Goal: Entertainment & Leisure: Consume media (video, audio)

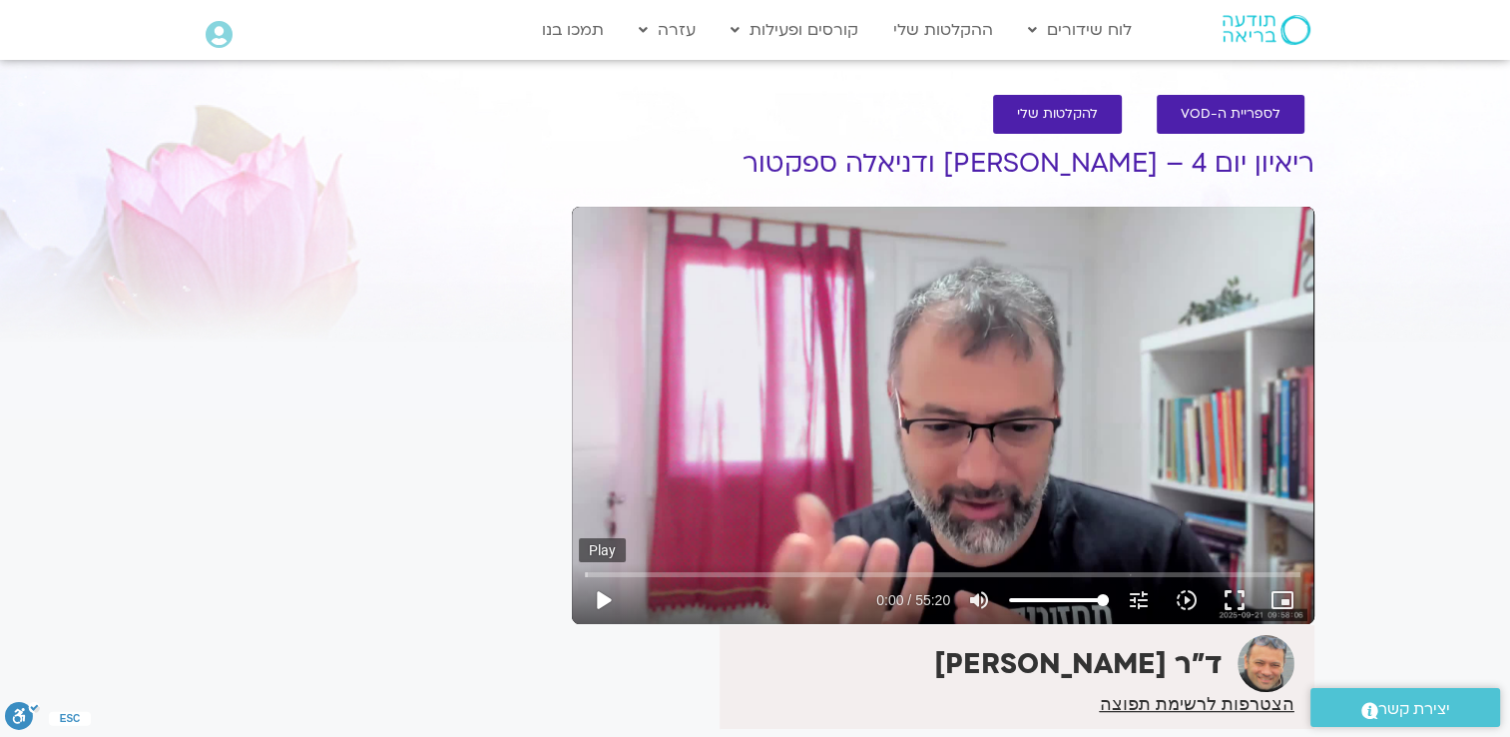
click at [606, 594] on button "play_arrow" at bounding box center [603, 600] width 48 height 48
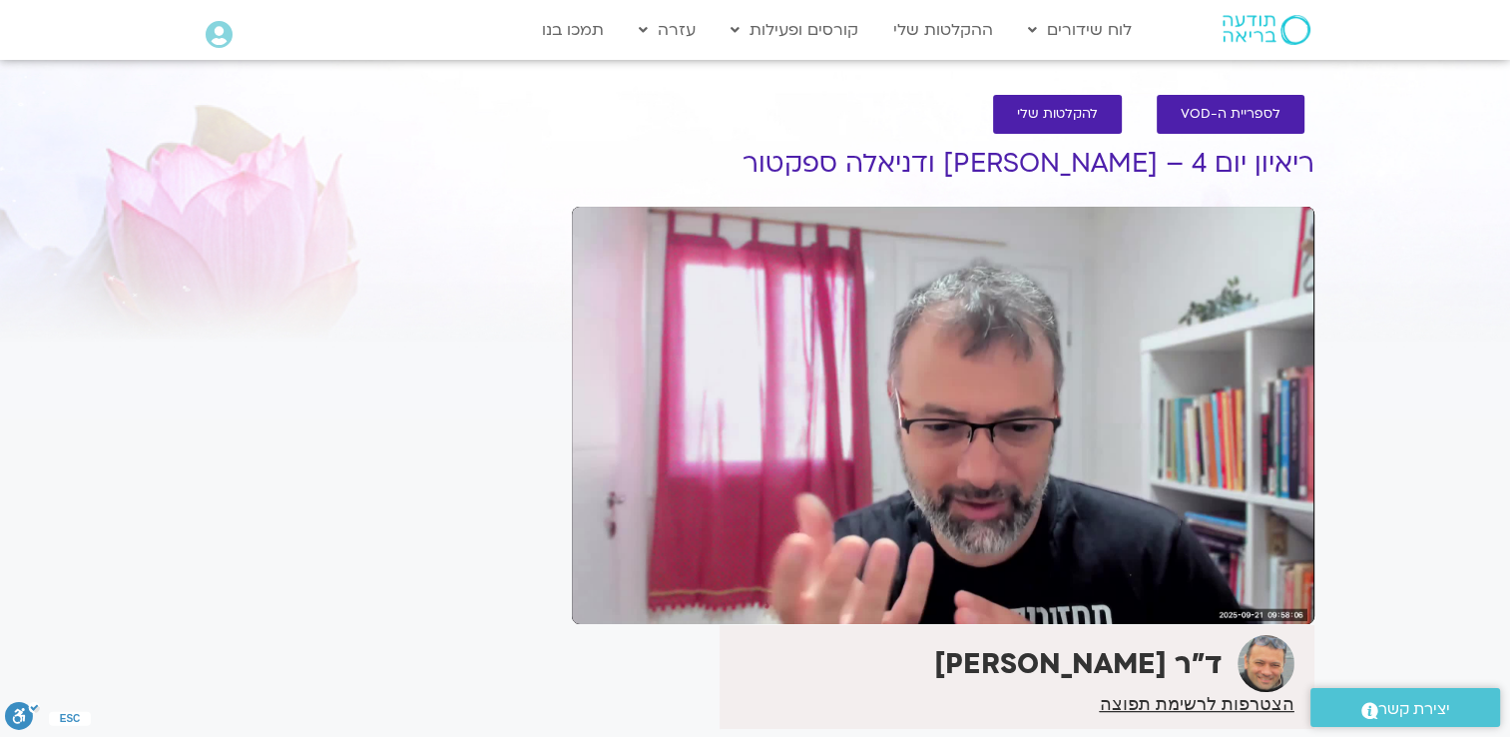
click at [628, 560] on div "2:02" at bounding box center [617, 552] width 33 height 20
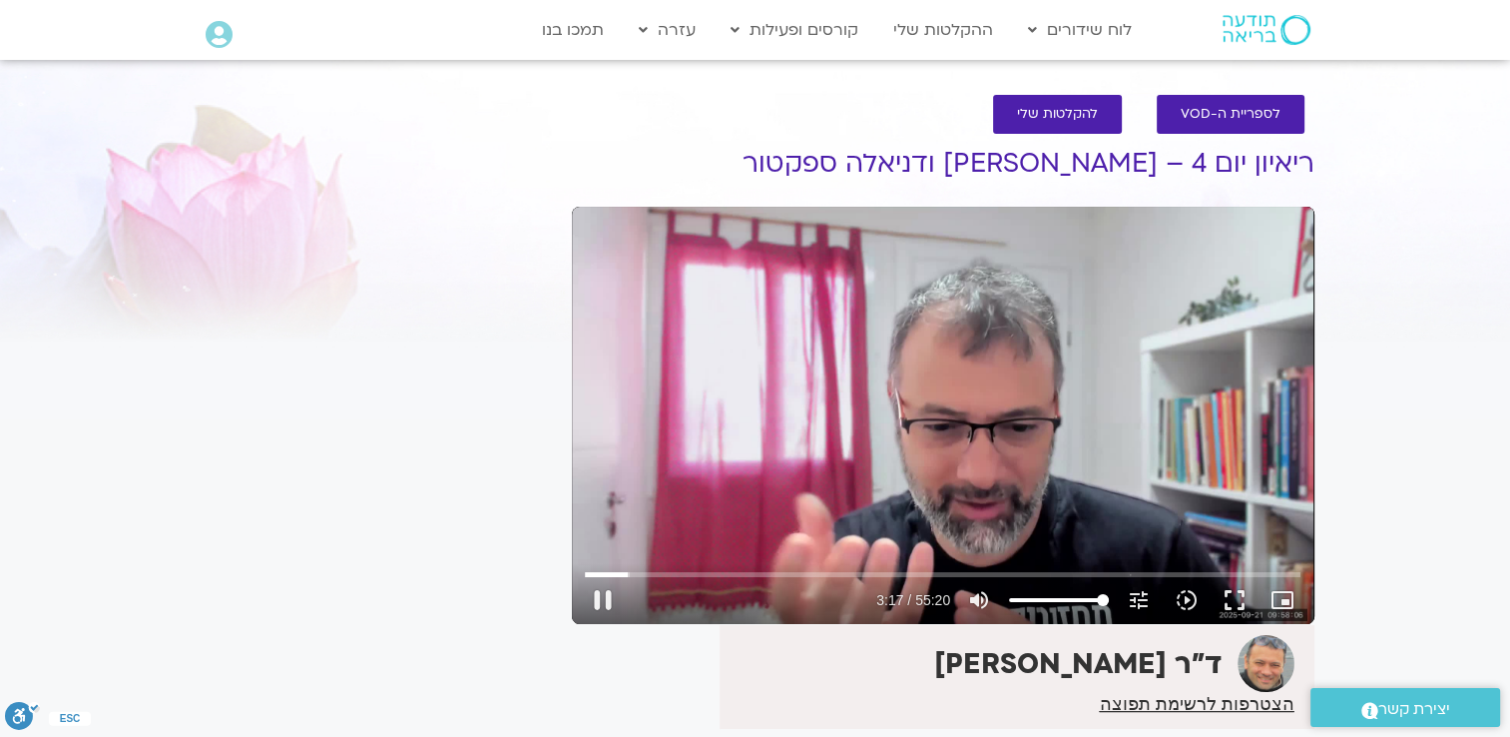
click at [662, 520] on div "Skip Ad 13:11 pause 3:17 / 55:20 volume_up Mute tune Resolution Auto 720p slow_…" at bounding box center [943, 415] width 743 height 417
drag, startPoint x: 629, startPoint y: 576, endPoint x: 767, endPoint y: 574, distance: 138.7
click at [767, 574] on input "Seek" at bounding box center [943, 574] width 716 height 12
click at [453, 575] on div "It seems we can't find what you're looking for. It seems we can't find what you…" at bounding box center [374, 498] width 375 height 766
click at [605, 601] on button "play_arrow" at bounding box center [603, 600] width 48 height 48
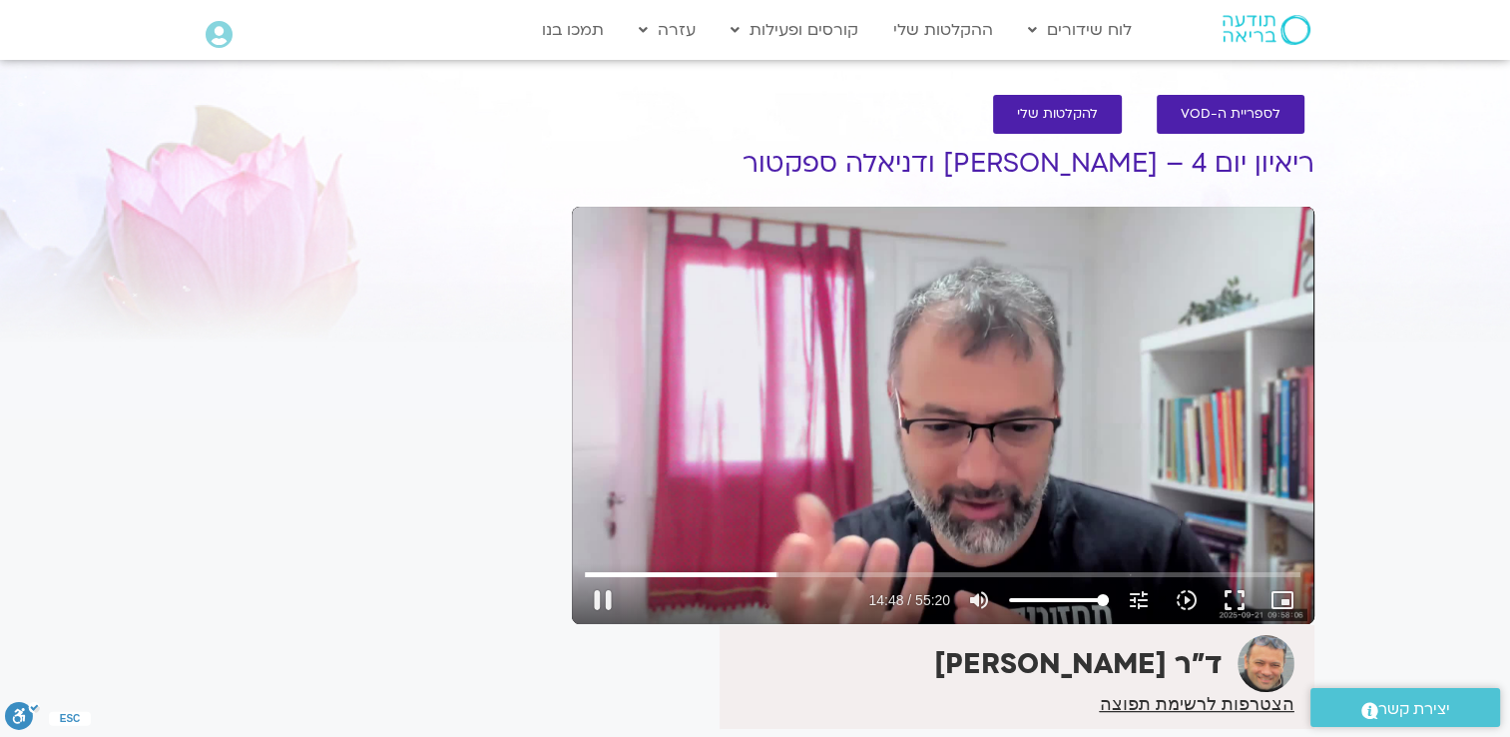
click at [740, 403] on div "Skip Ad 14:03 pause 14:48 / 55:20 volume_up Mute tune Resolution Auto 720p slow…" at bounding box center [943, 415] width 743 height 417
drag, startPoint x: 774, startPoint y: 571, endPoint x: 812, endPoint y: 578, distance: 38.6
click at [812, 578] on input "Seek" at bounding box center [943, 574] width 716 height 12
click at [604, 597] on button "play_arrow" at bounding box center [603, 600] width 48 height 48
drag, startPoint x: 829, startPoint y: 572, endPoint x: 878, endPoint y: 566, distance: 49.3
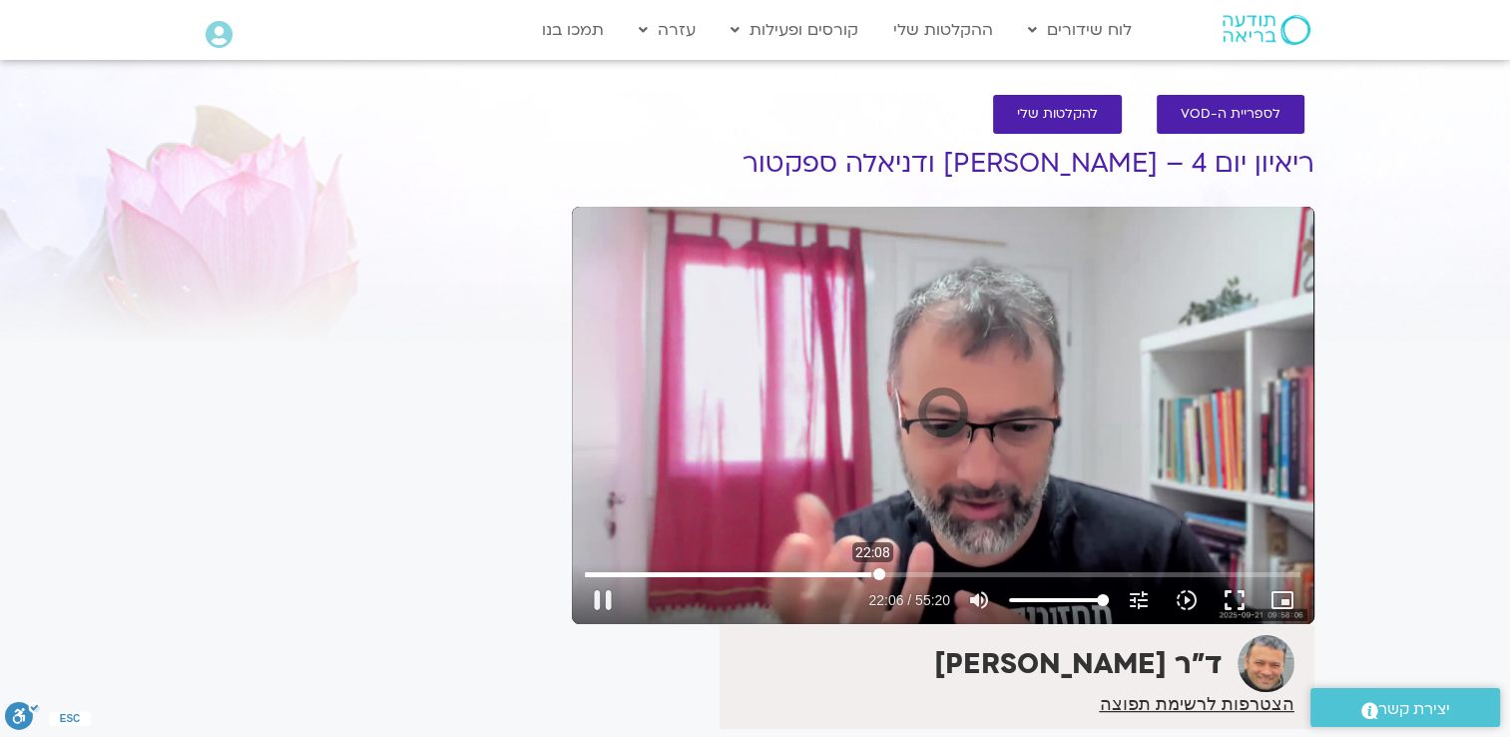
click at [878, 568] on input "Seek" at bounding box center [943, 574] width 716 height 12
drag, startPoint x: 884, startPoint y: 573, endPoint x: 924, endPoint y: 593, distance: 44.6
click at [924, 580] on input "Seek" at bounding box center [943, 574] width 716 height 12
drag, startPoint x: 967, startPoint y: 573, endPoint x: 1007, endPoint y: 584, distance: 41.4
click at [1007, 580] on input "Seek" at bounding box center [943, 574] width 716 height 12
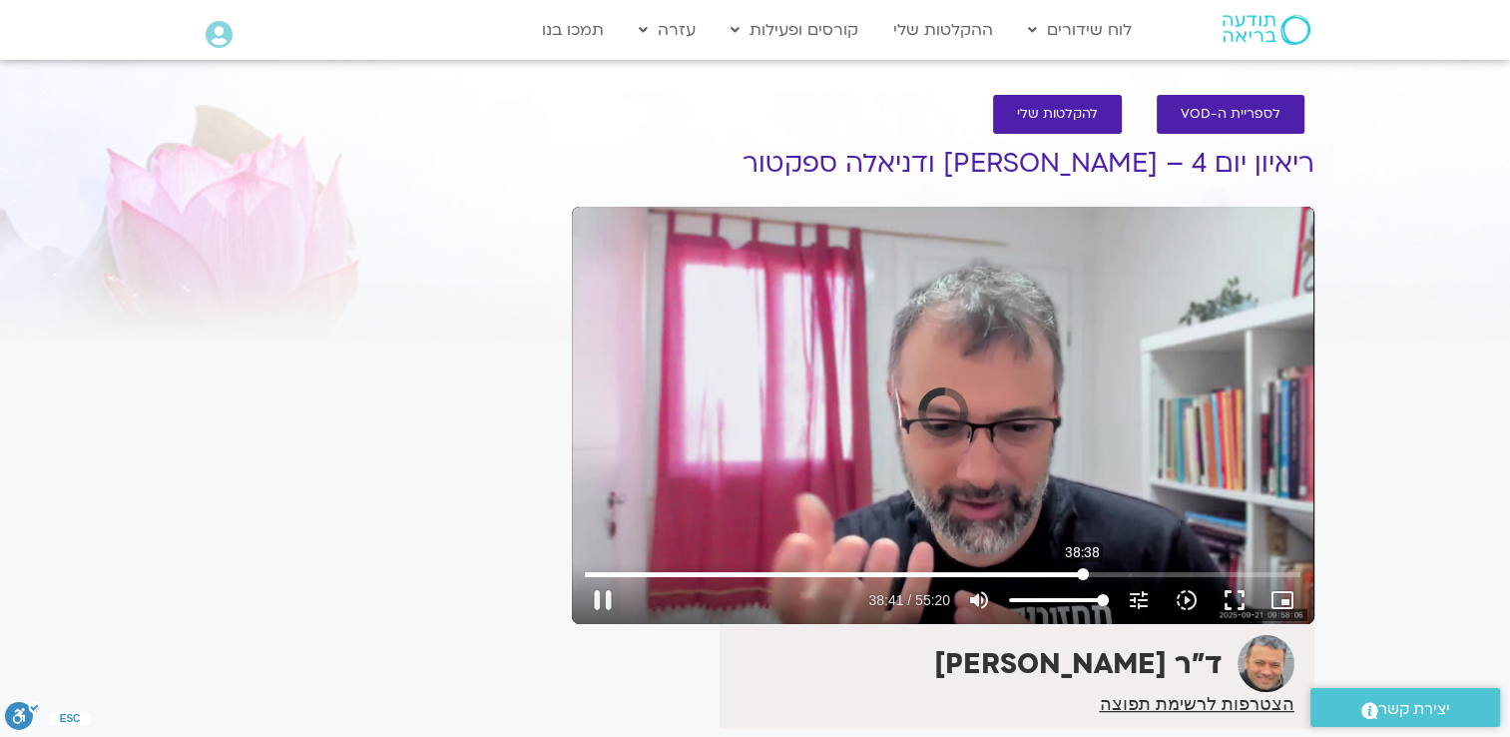
drag, startPoint x: 1040, startPoint y: 575, endPoint x: 1082, endPoint y: 577, distance: 42.0
click at [1082, 577] on input "Seek" at bounding box center [943, 574] width 716 height 12
drag, startPoint x: 1082, startPoint y: 577, endPoint x: 1151, endPoint y: 587, distance: 69.6
click at [1151, 580] on input "Seek" at bounding box center [943, 574] width 716 height 12
drag, startPoint x: 1158, startPoint y: 575, endPoint x: 1186, endPoint y: 578, distance: 28.1
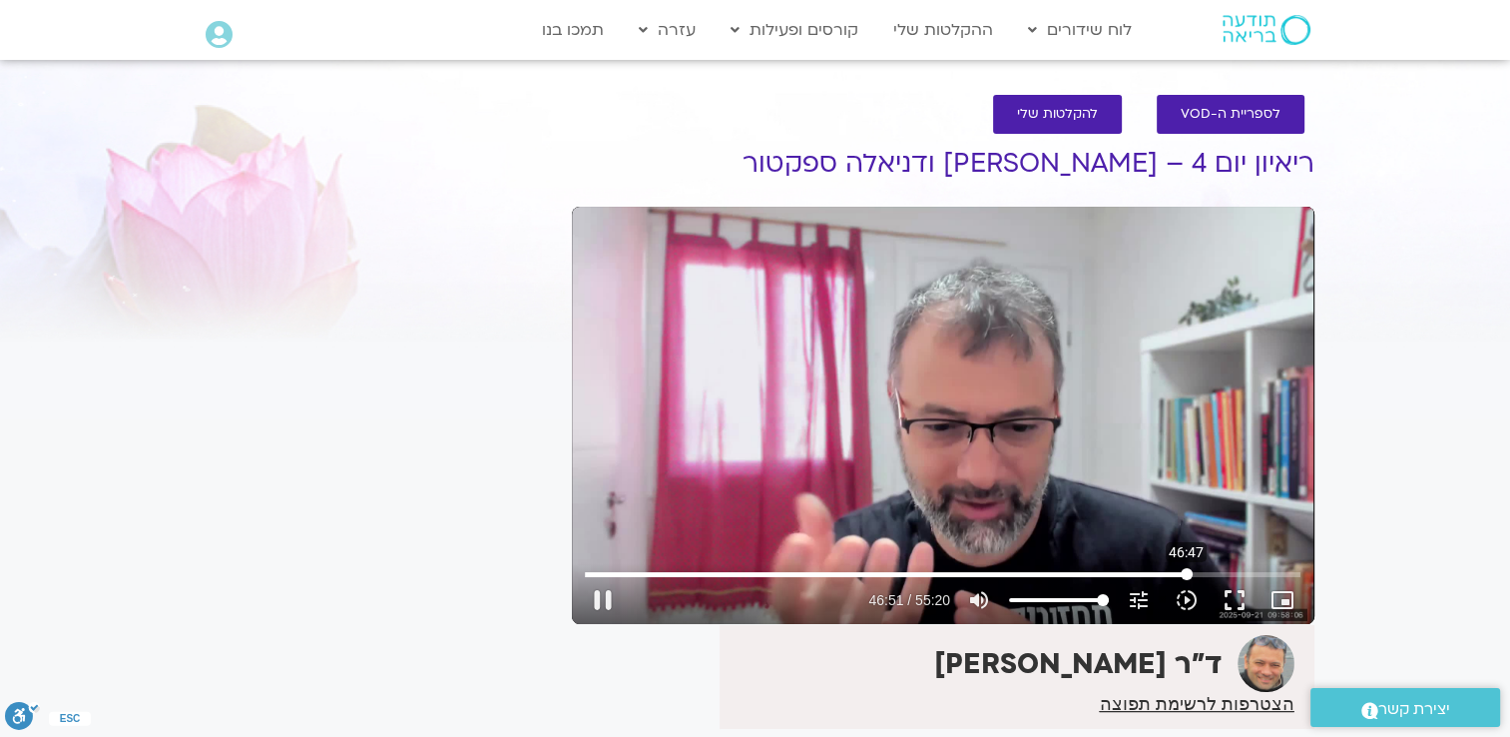
click at [1186, 578] on input "Seek" at bounding box center [943, 574] width 716 height 12
drag, startPoint x: 1183, startPoint y: 571, endPoint x: 1343, endPoint y: 589, distance: 161.7
click at [1300, 580] on input "Seek" at bounding box center [943, 574] width 716 height 12
type input "3320.68"
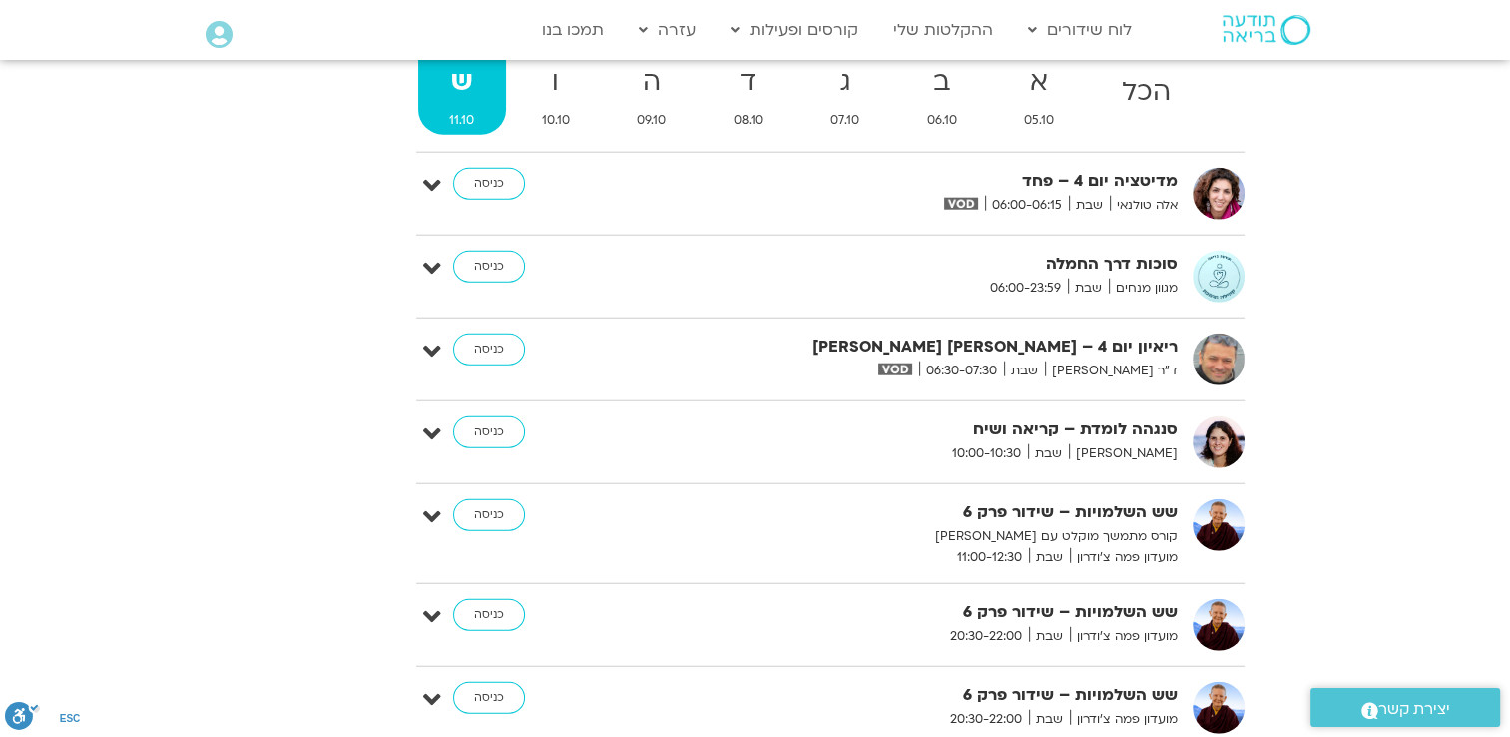
scroll to position [5039, 0]
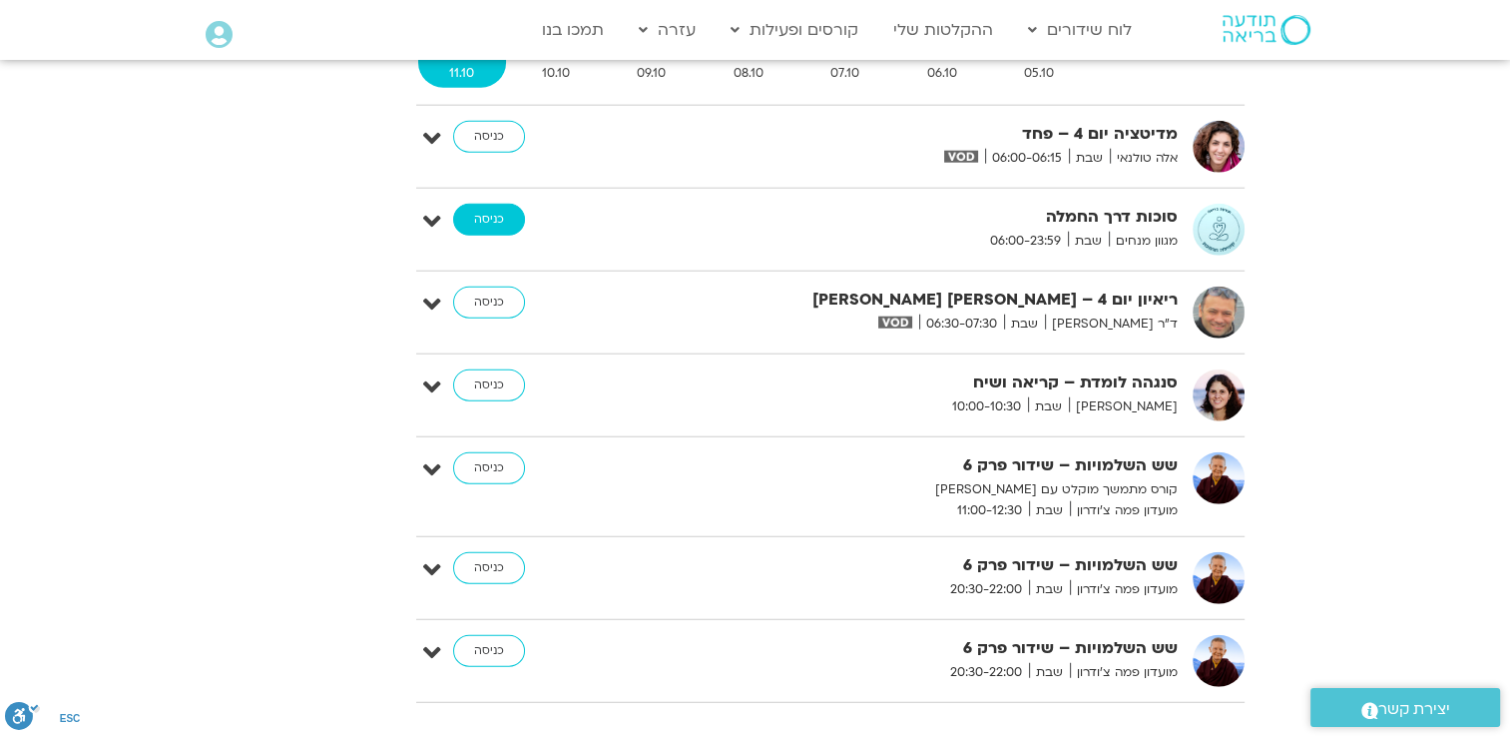
click at [496, 204] on link "כניסה" at bounding box center [489, 220] width 72 height 32
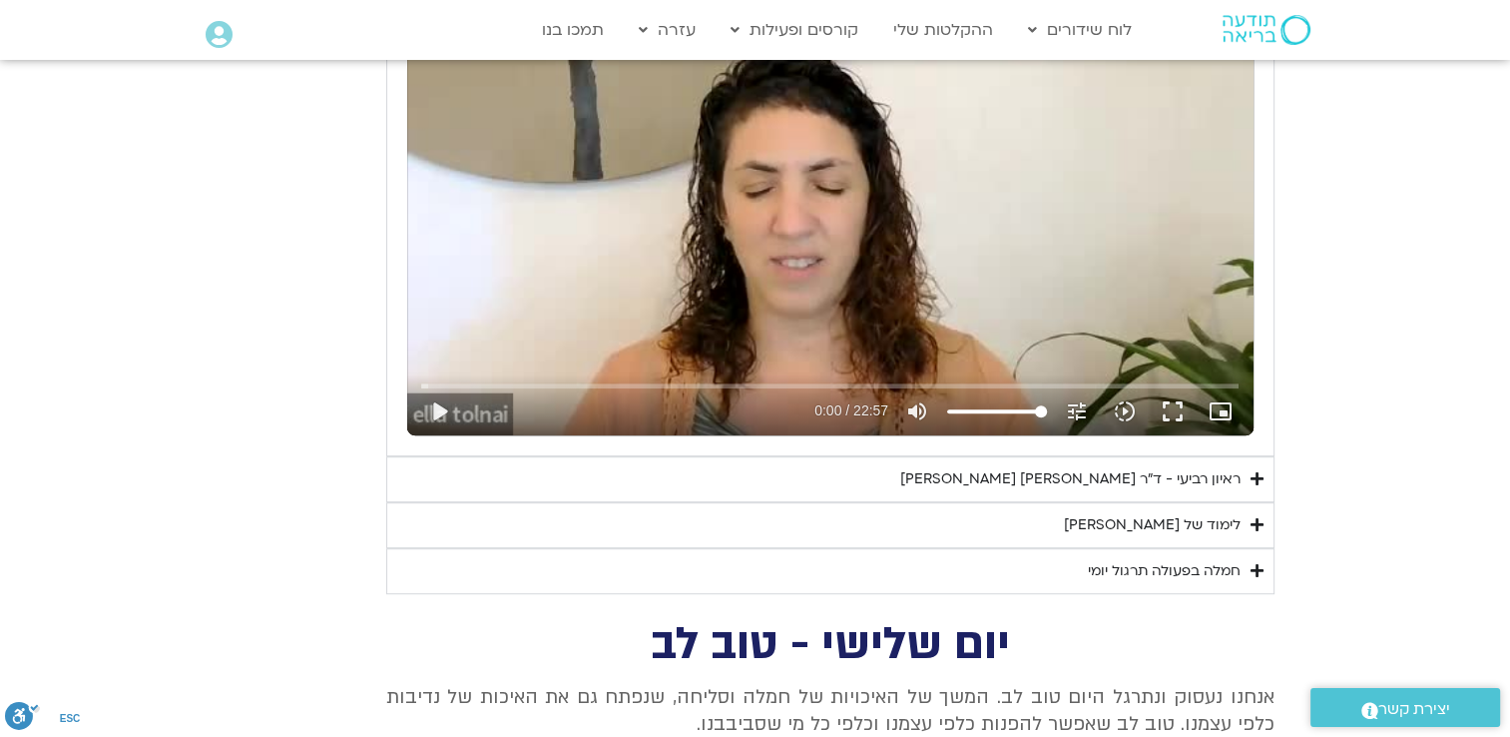
scroll to position [998, 0]
